Goal: Information Seeking & Learning: Learn about a topic

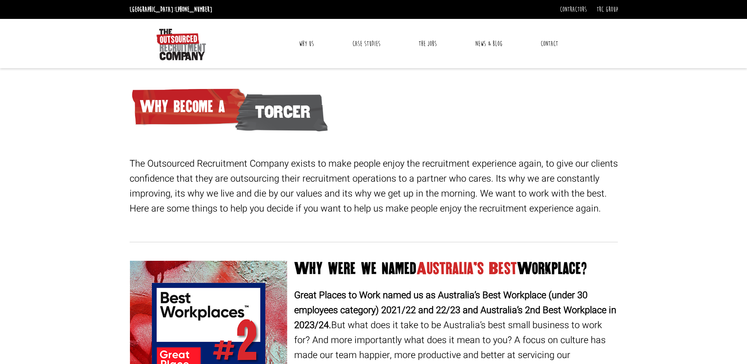
click at [306, 42] on link "Why Us" at bounding box center [306, 44] width 27 height 20
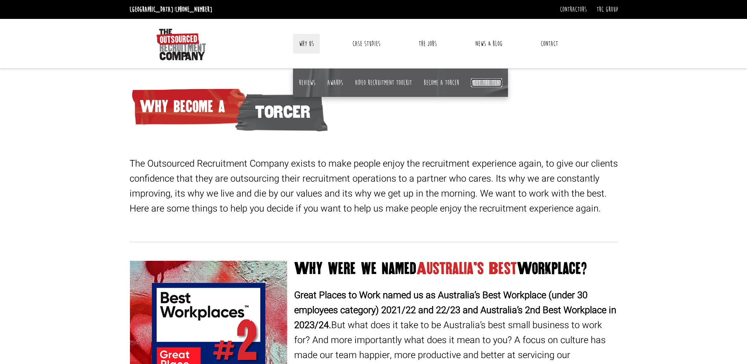
click at [491, 81] on link "Meet the team" at bounding box center [486, 82] width 31 height 9
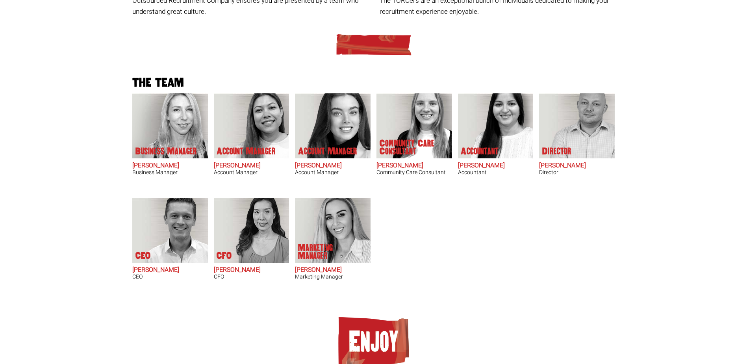
scroll to position [236, 0]
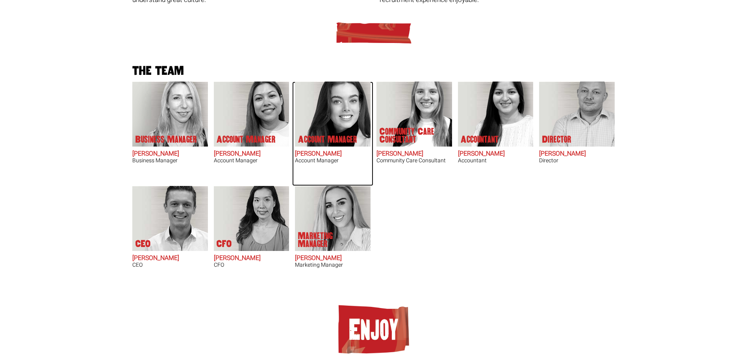
click at [312, 151] on h2 "Daisy Hamer" at bounding box center [333, 153] width 76 height 7
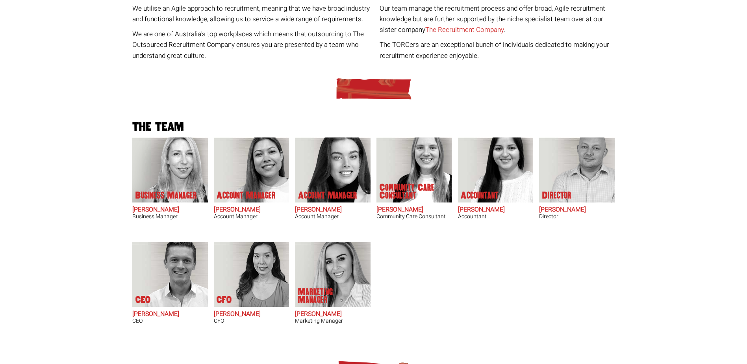
scroll to position [276, 0]
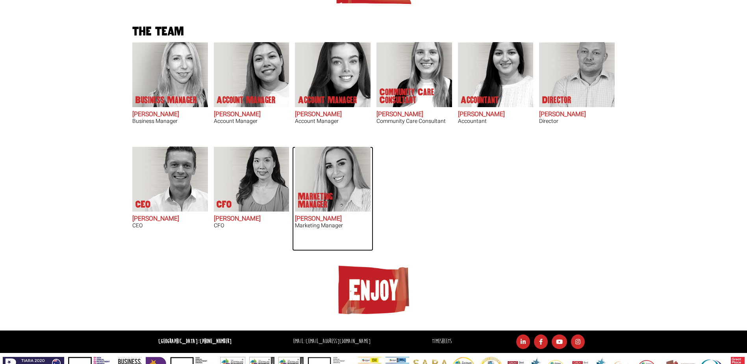
click at [335, 217] on h2 "Monique Rodrigues" at bounding box center [333, 218] width 76 height 7
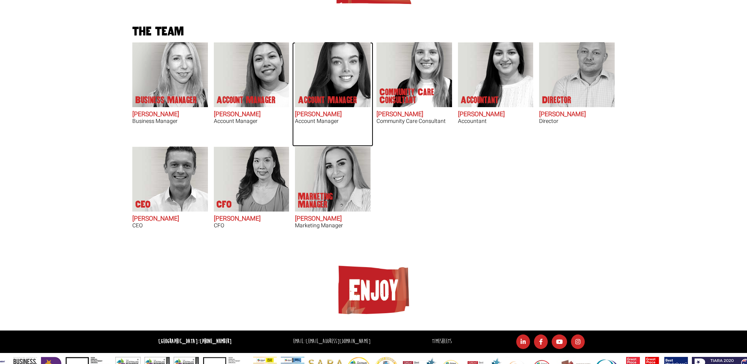
click at [320, 113] on h2 "Daisy Hamer" at bounding box center [333, 114] width 76 height 7
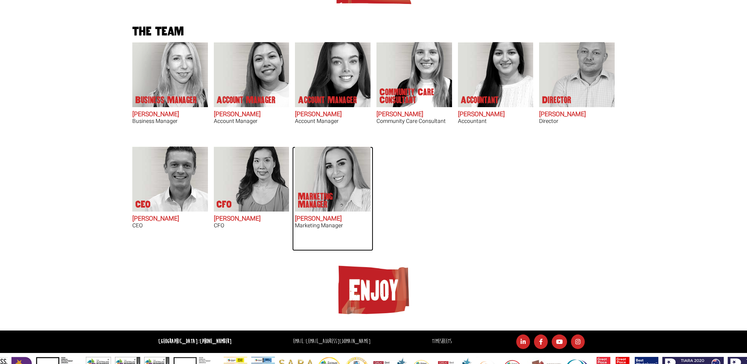
click at [326, 200] on p "Marketing Manager" at bounding box center [329, 200] width 63 height 16
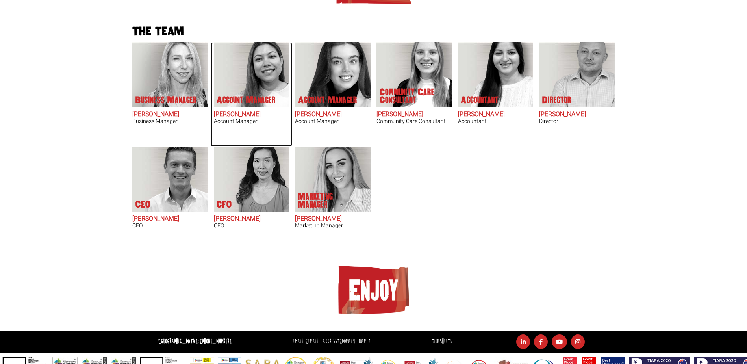
click at [262, 103] on p "Account Manager" at bounding box center [246, 100] width 59 height 8
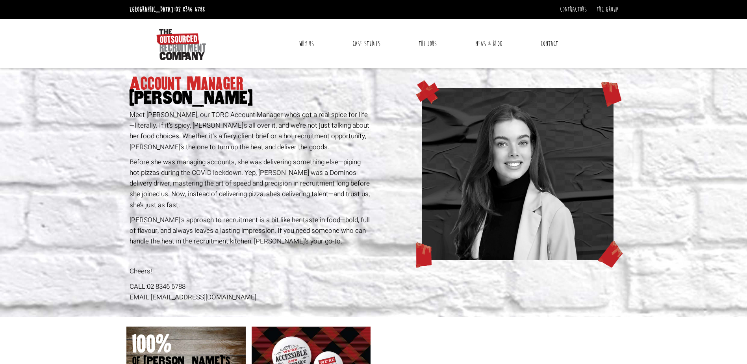
click at [551, 44] on link "Contact" at bounding box center [549, 44] width 29 height 20
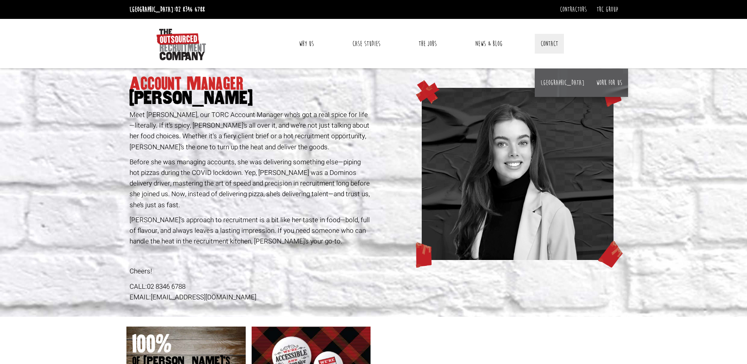
click at [270, 155] on div "Account Manager Daisy Hamer Meet Daisy Hamer, our TORC Account Manager who’s go…" at bounding box center [249, 192] width 247 height 248
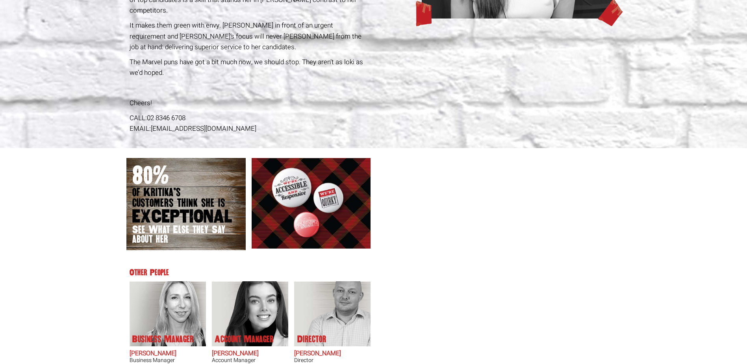
scroll to position [310, 0]
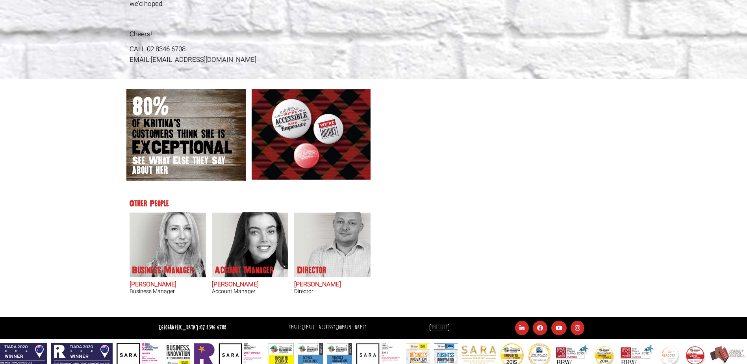
click at [429, 324] on link "Timesheets" at bounding box center [439, 327] width 20 height 7
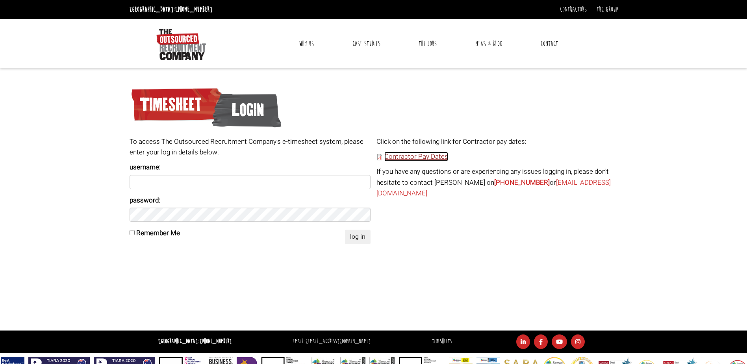
click at [396, 155] on link "Contractor Pay Dates" at bounding box center [416, 157] width 64 height 10
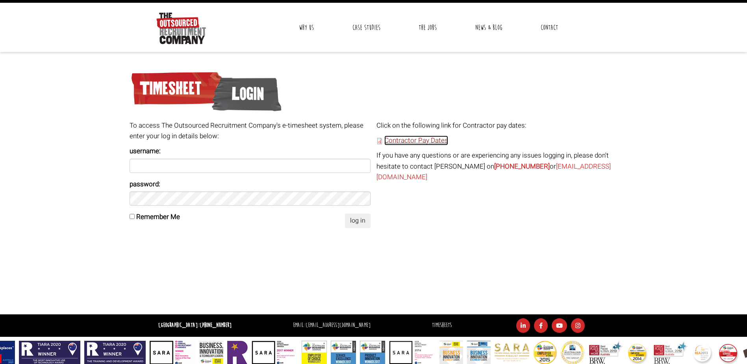
scroll to position [24, 0]
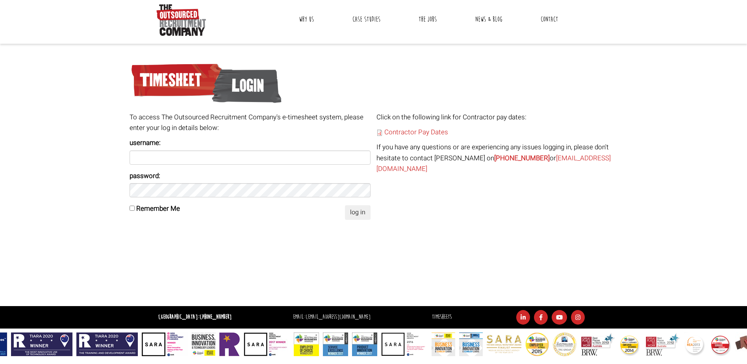
click at [335, 338] on img at bounding box center [335, 344] width 25 height 24
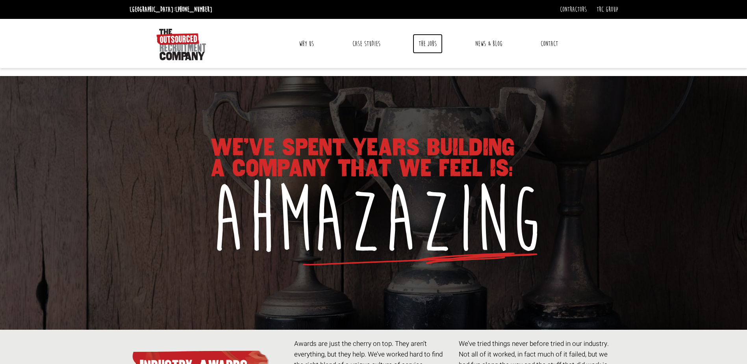
click at [428, 42] on link "The Jobs" at bounding box center [428, 44] width 30 height 20
click at [549, 41] on link "Contact" at bounding box center [549, 44] width 29 height 20
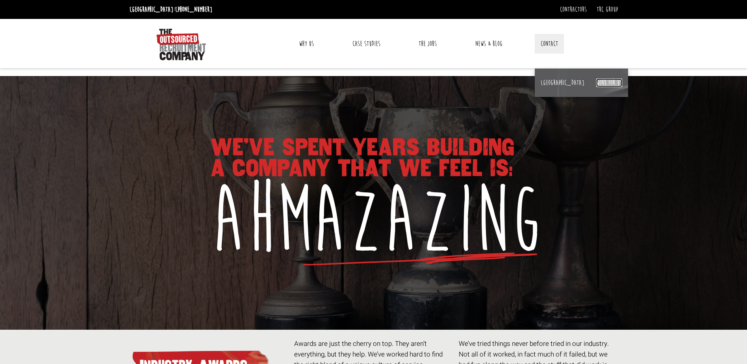
click at [596, 79] on link "Work for us" at bounding box center [609, 82] width 26 height 9
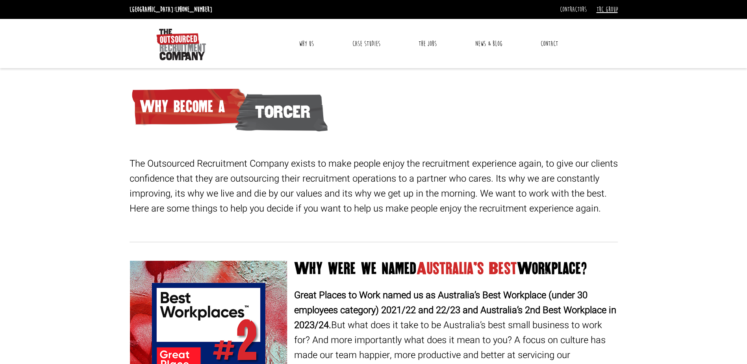
click at [606, 11] on link "TRC Group" at bounding box center [606, 9] width 21 height 9
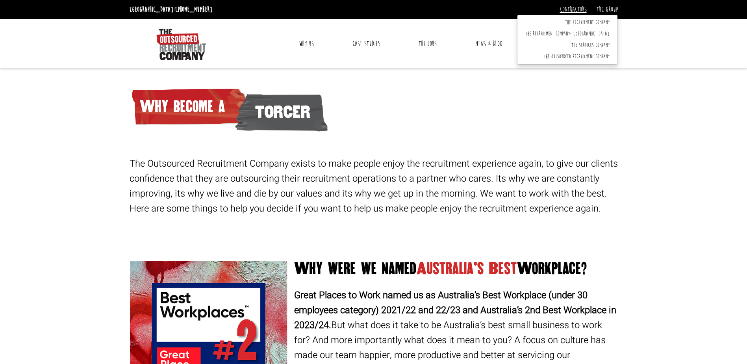
click at [573, 8] on link "Contractors" at bounding box center [573, 9] width 27 height 9
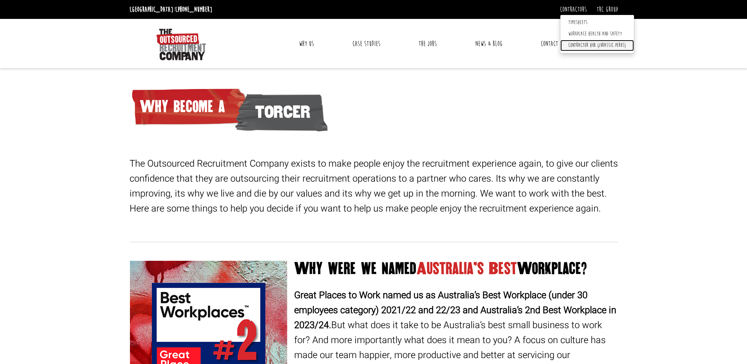
click at [578, 42] on link "Contractor Hub (Jurassic Perks)" at bounding box center [597, 45] width 74 height 11
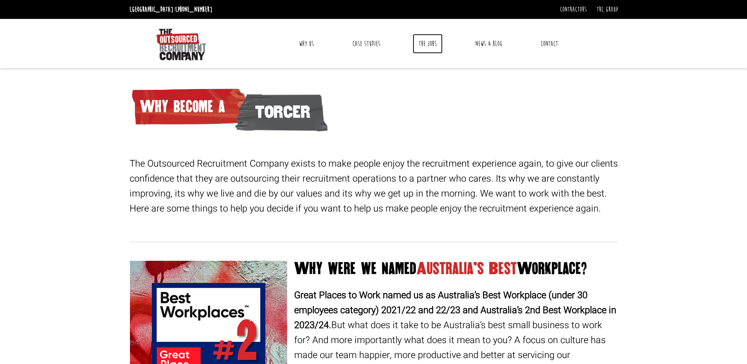
click at [422, 40] on link "The Jobs" at bounding box center [428, 44] width 30 height 20
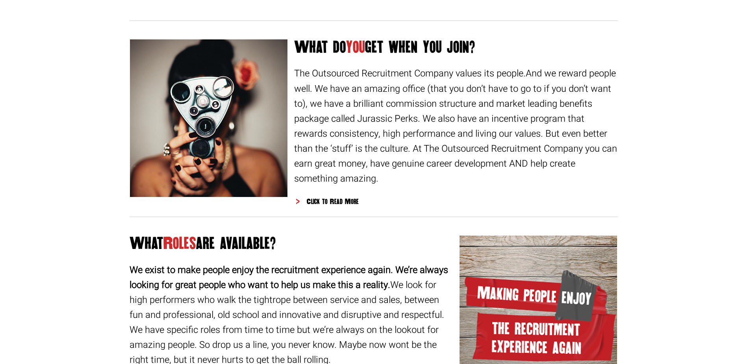
scroll to position [474, 0]
